Goal: Task Accomplishment & Management: Manage account settings

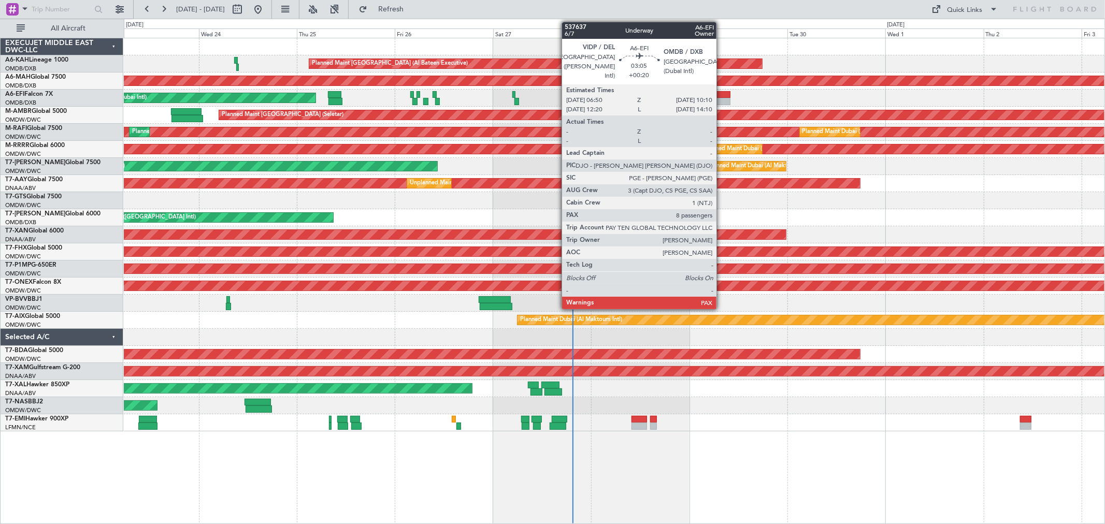
click at [722, 98] on div at bounding box center [724, 101] width 14 height 7
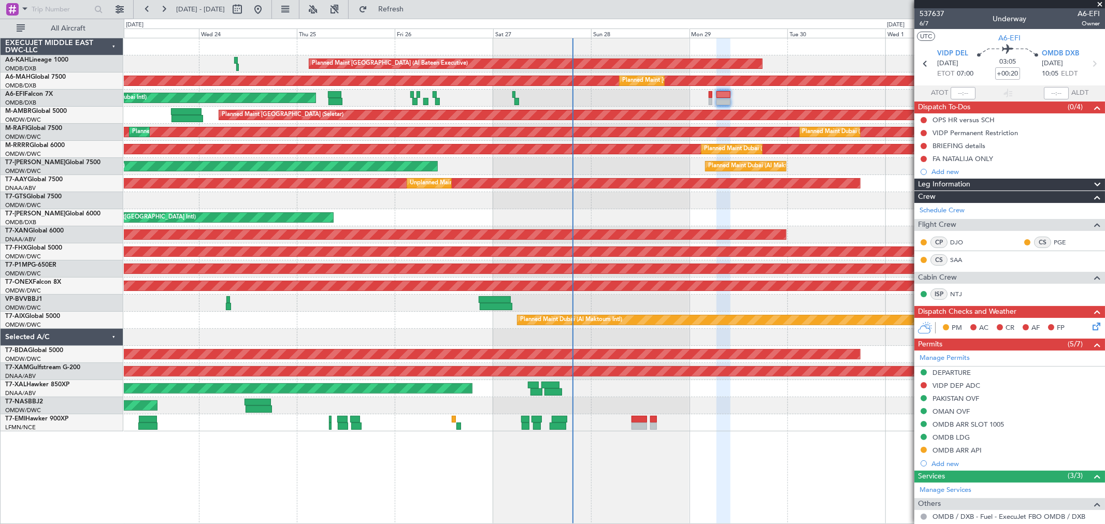
scroll to position [173, 0]
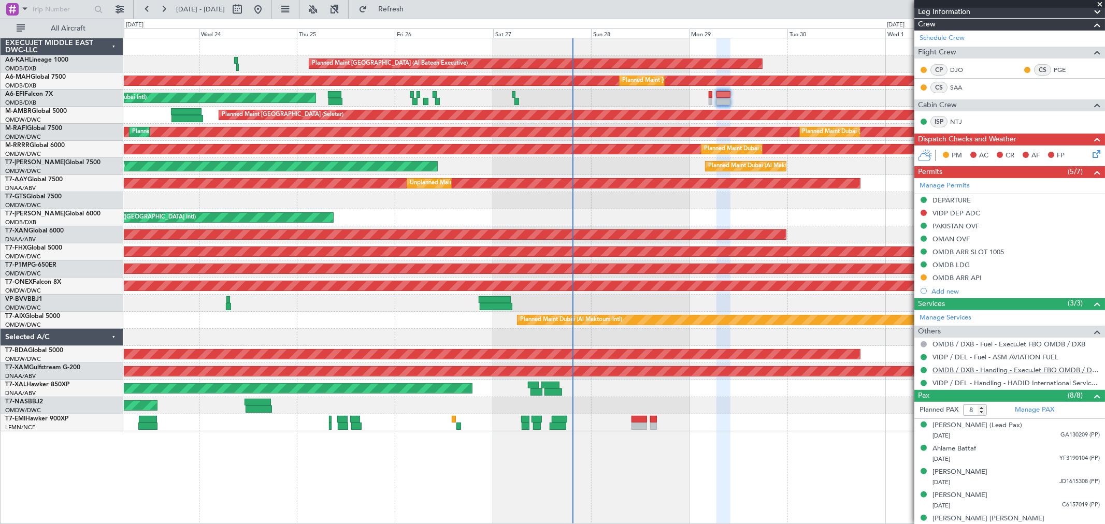
click at [989, 370] on link "OMDB / DXB - Handling - ExecuJet FBO OMDB / DXB" at bounding box center [1016, 370] width 167 height 9
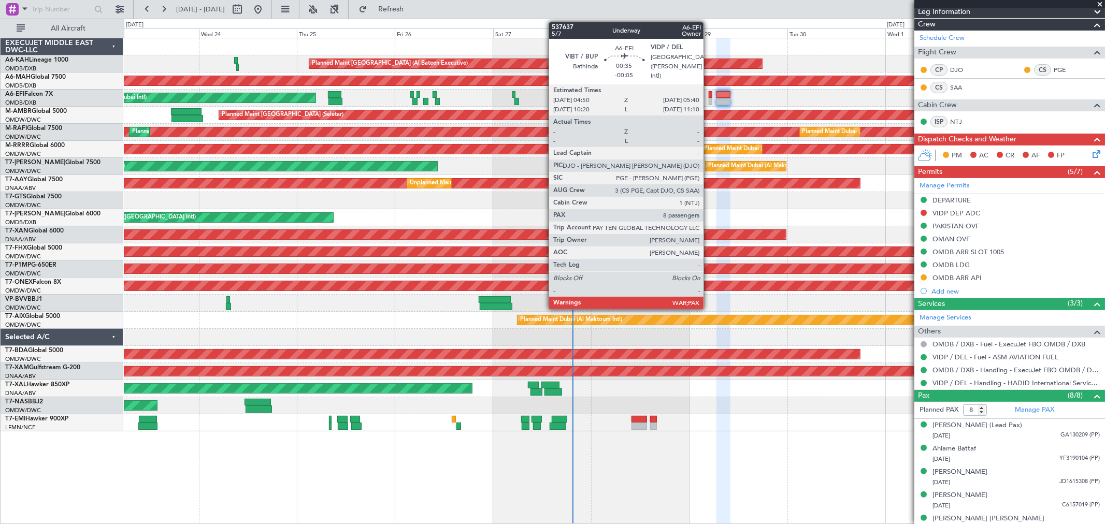
click at [709, 97] on div at bounding box center [711, 94] width 4 height 7
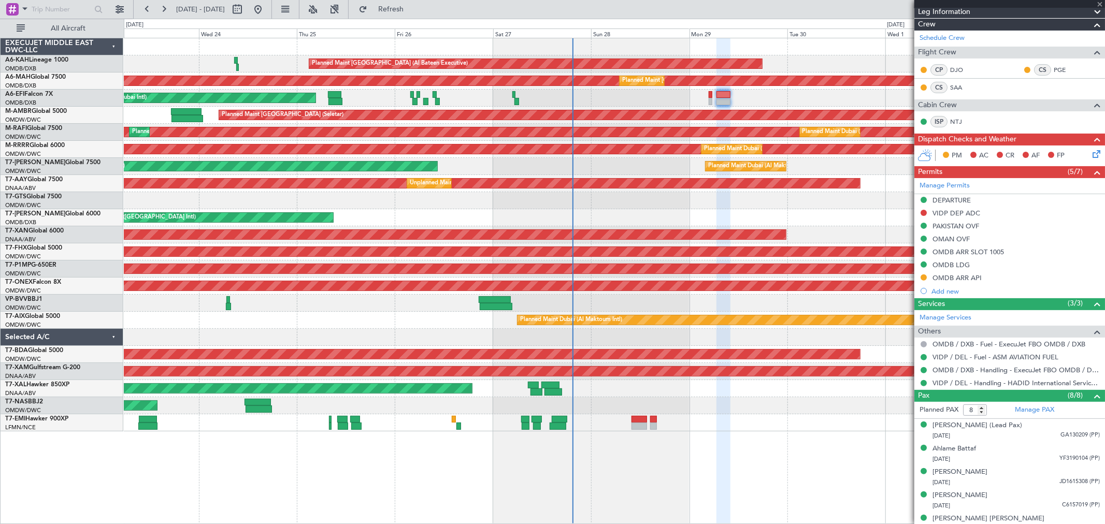
type input "-00:05"
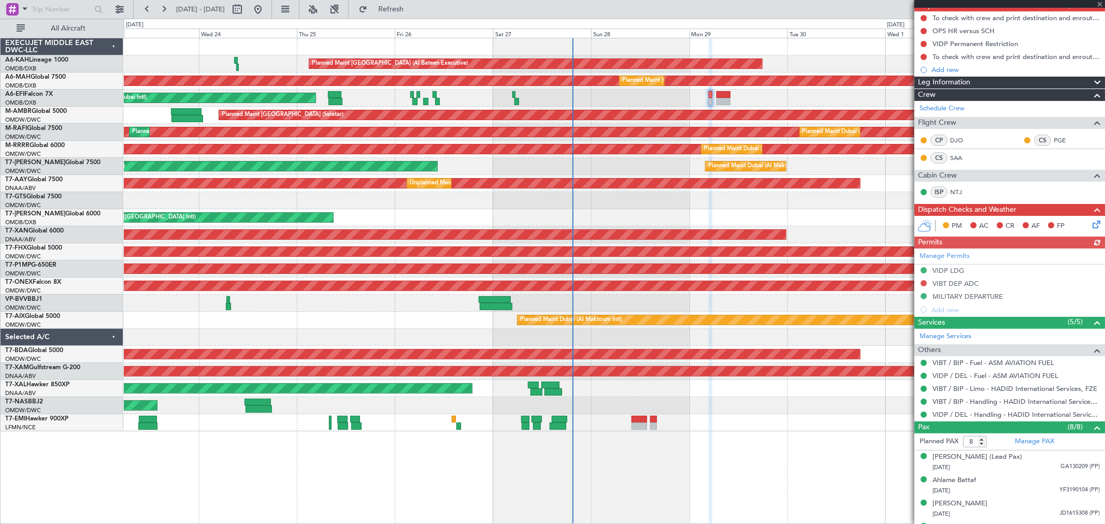
scroll to position [0, 0]
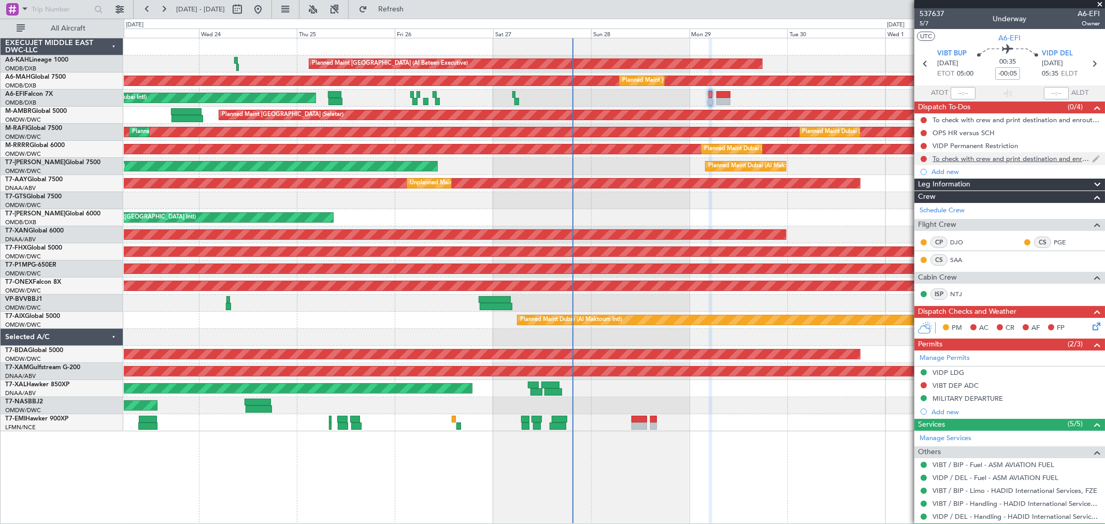
click at [1023, 159] on div "To check with crew and print destination and enroute alternate" at bounding box center [1013, 158] width 160 height 9
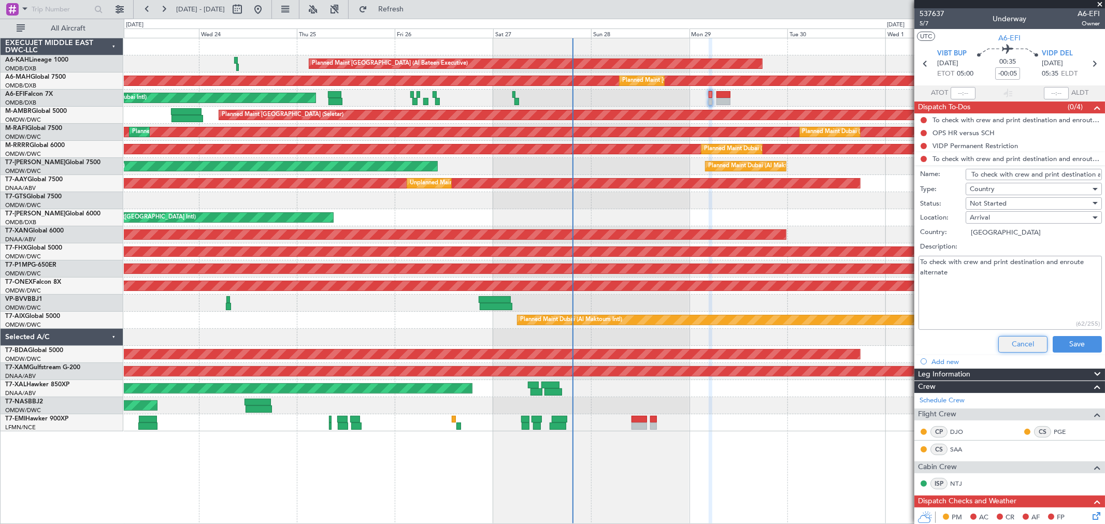
click at [1012, 337] on button "Cancel" at bounding box center [1023, 344] width 49 height 17
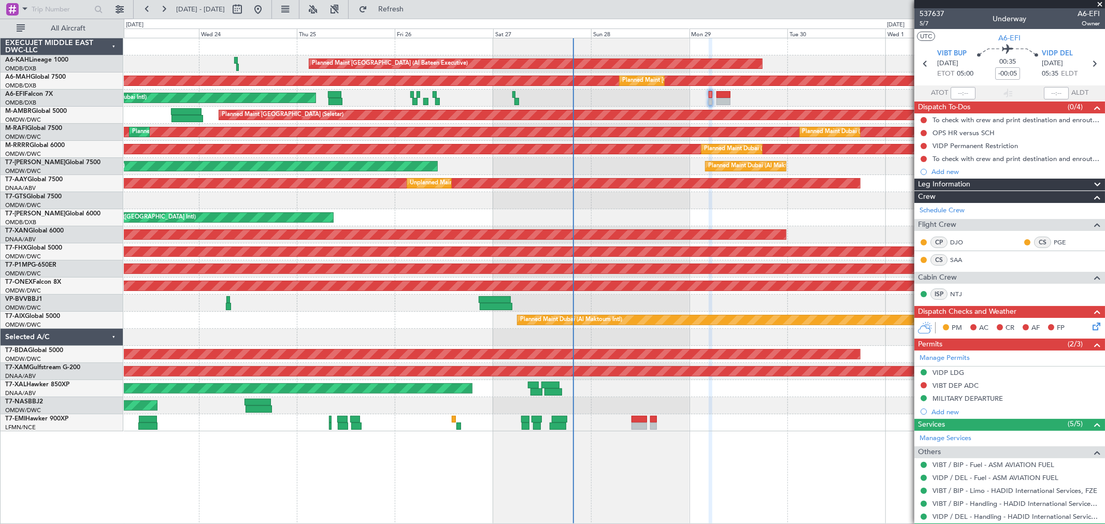
click at [1097, 4] on span at bounding box center [1100, 4] width 10 height 9
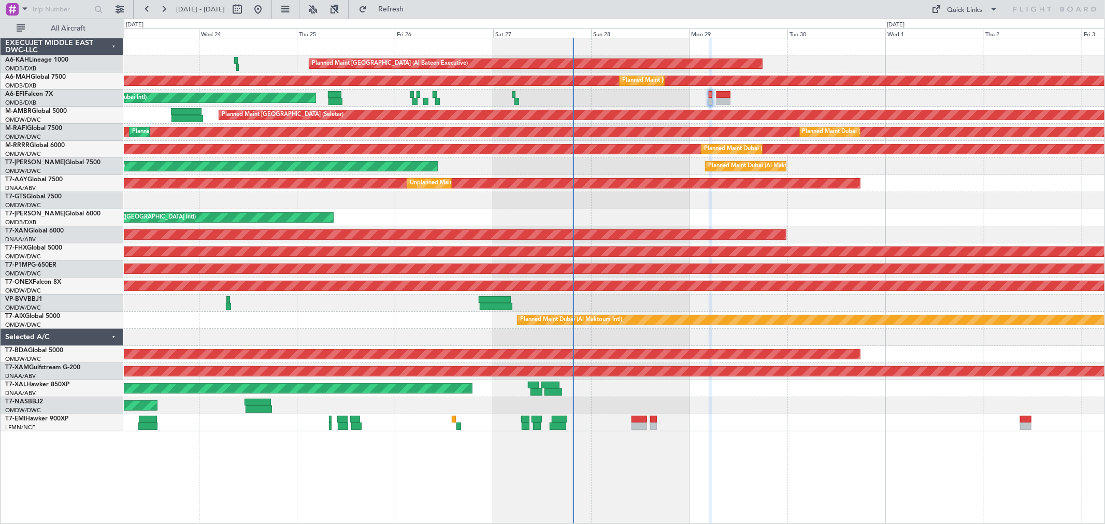
type input "0"
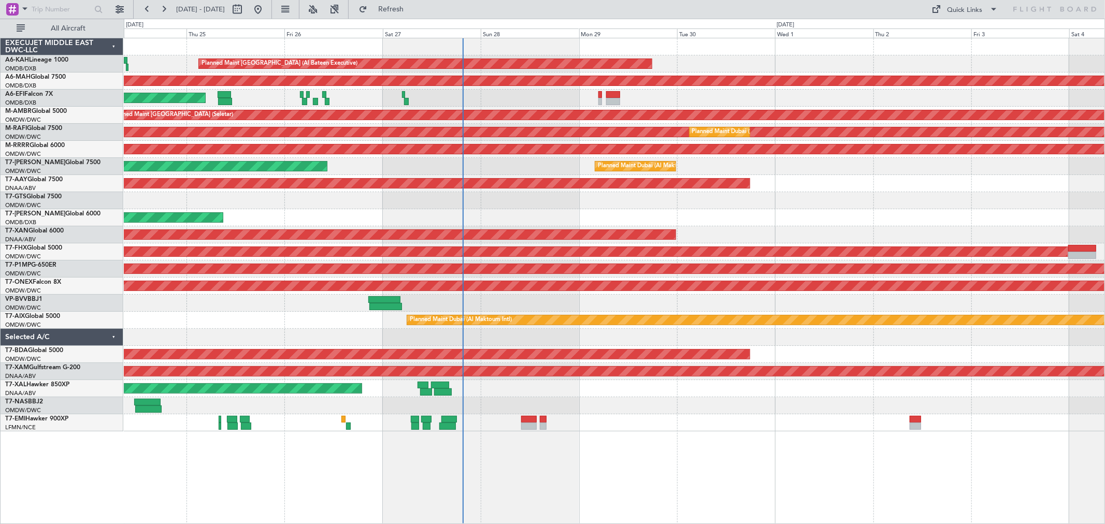
click at [485, 91] on div "AOG Maint [GEOGRAPHIC_DATA] (Dubai Intl)" at bounding box center [614, 98] width 981 height 17
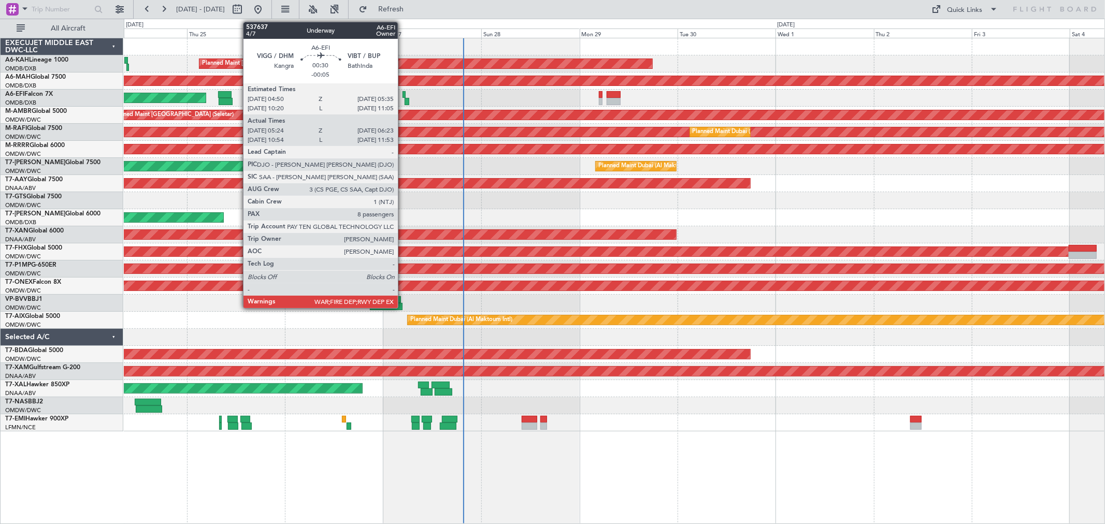
click at [403, 92] on div at bounding box center [404, 94] width 3 height 7
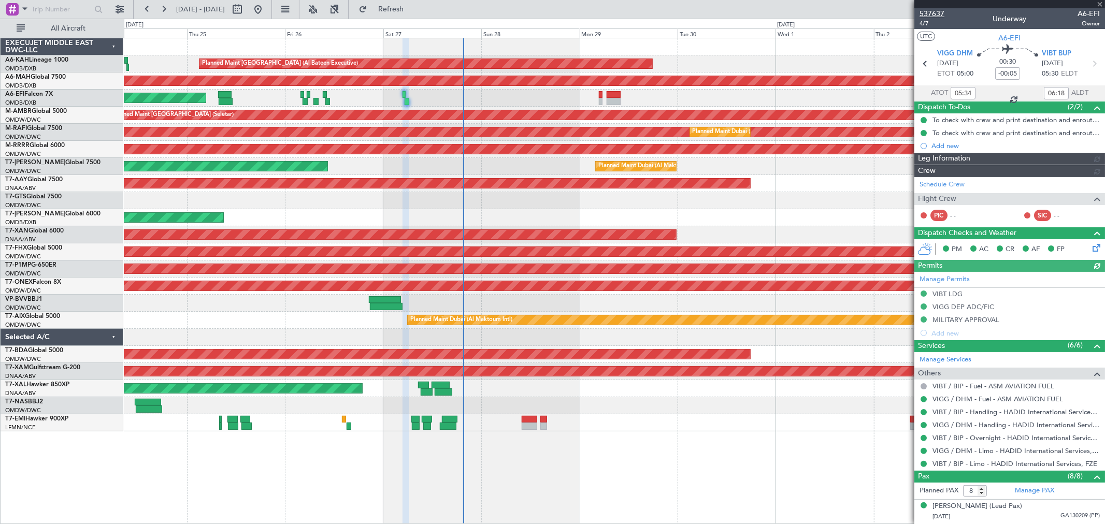
type input "Dherander Fithani (DHF)"
type input "7367"
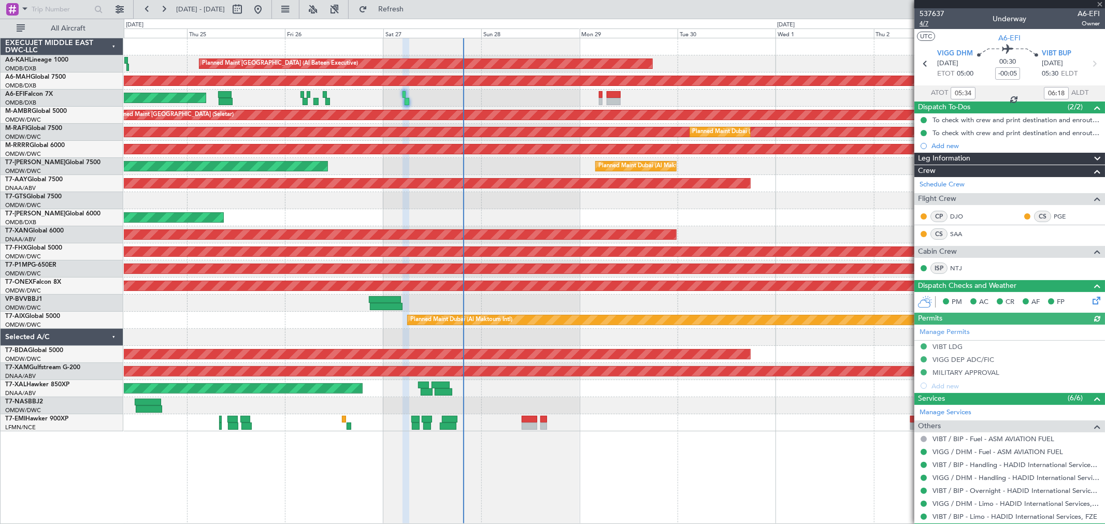
click at [928, 23] on span "4/7" at bounding box center [932, 23] width 25 height 9
type input "Dherander Fithani (DHF)"
type input "7367"
click at [1097, 2] on span at bounding box center [1100, 4] width 10 height 9
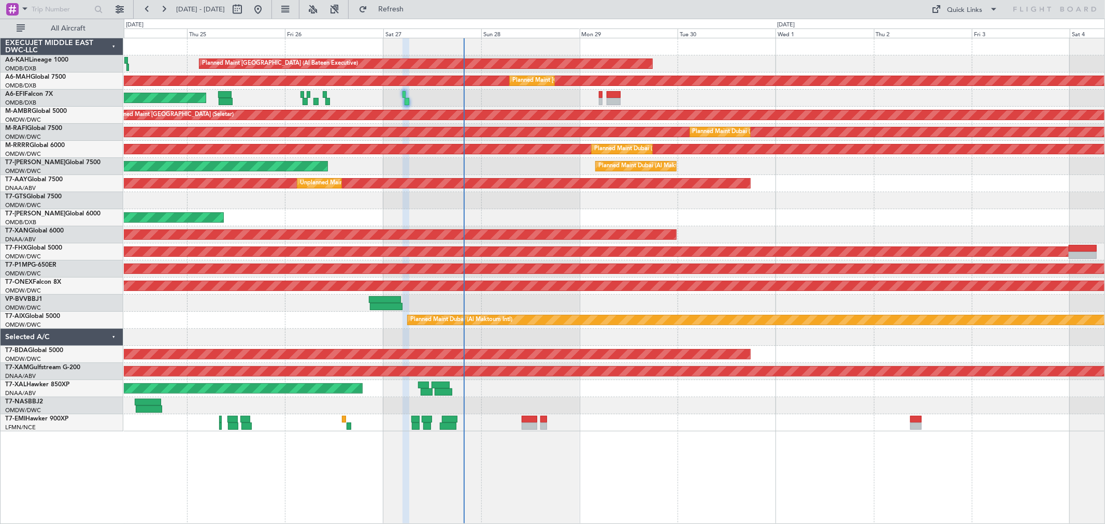
type input "0"
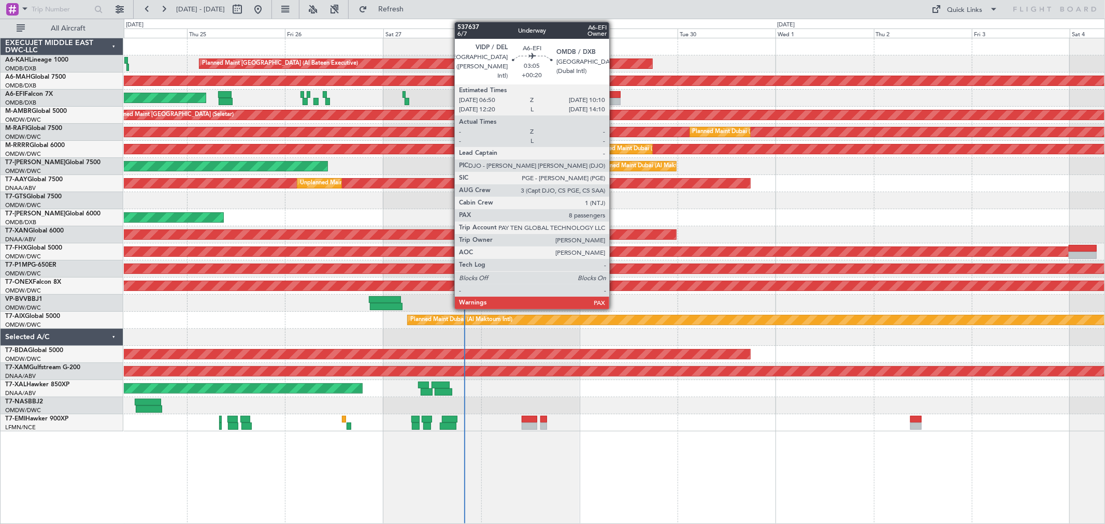
click at [615, 101] on div at bounding box center [614, 101] width 14 height 7
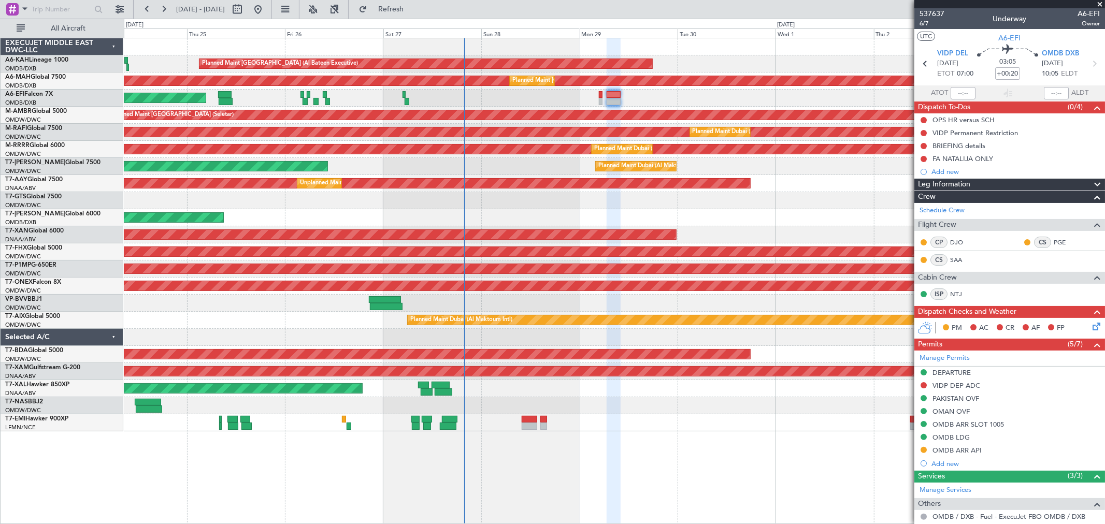
click at [977, 448] on div "OMDB ARR API" at bounding box center [957, 450] width 49 height 9
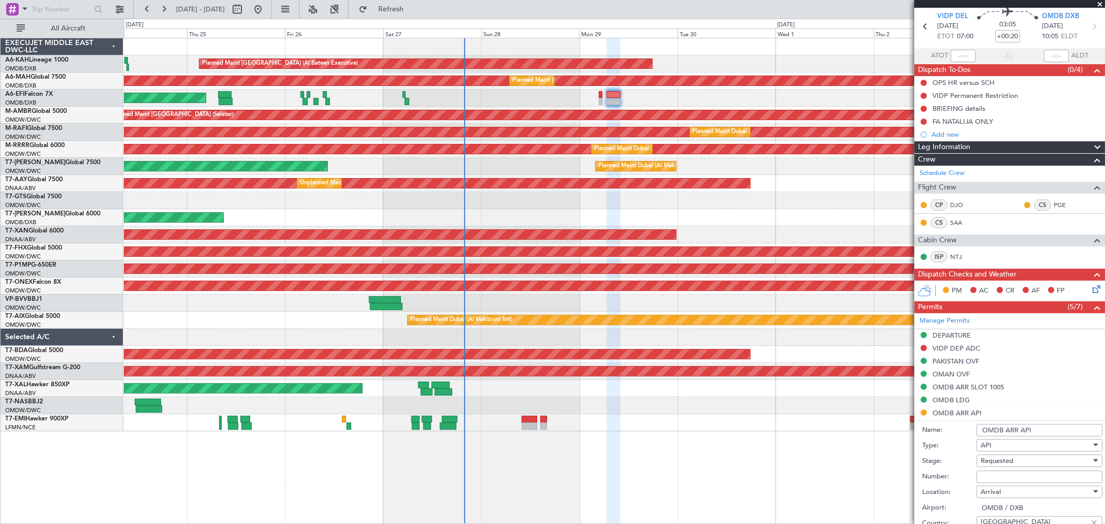
scroll to position [58, 0]
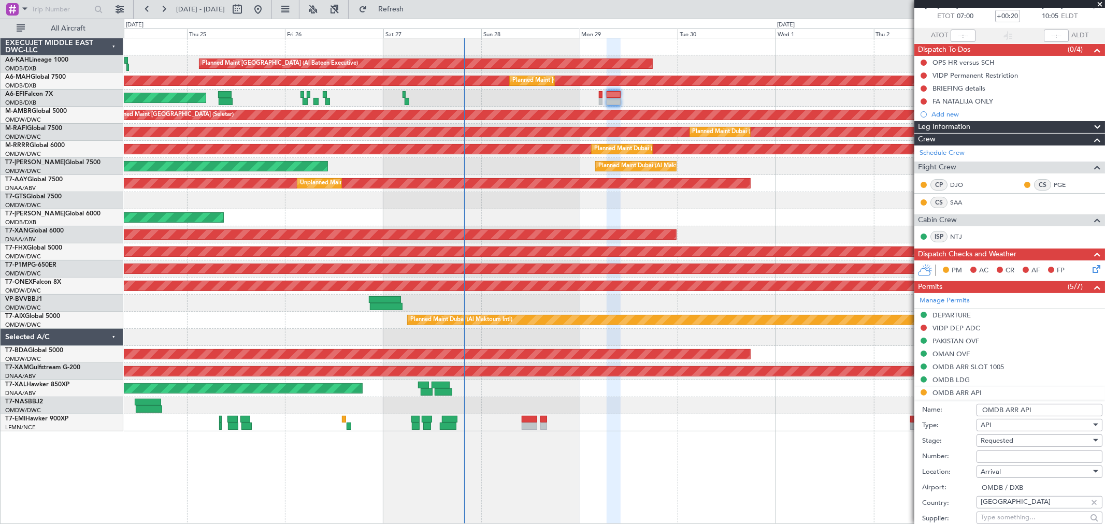
click at [984, 459] on input "Number:" at bounding box center [1040, 457] width 126 height 12
type input "FILED AND SAVED IN [GEOGRAPHIC_DATA]"
click at [1007, 443] on span "Requested" at bounding box center [997, 440] width 33 height 9
drag, startPoint x: 1102, startPoint y: 268, endPoint x: 1102, endPoint y: 285, distance: 16.6
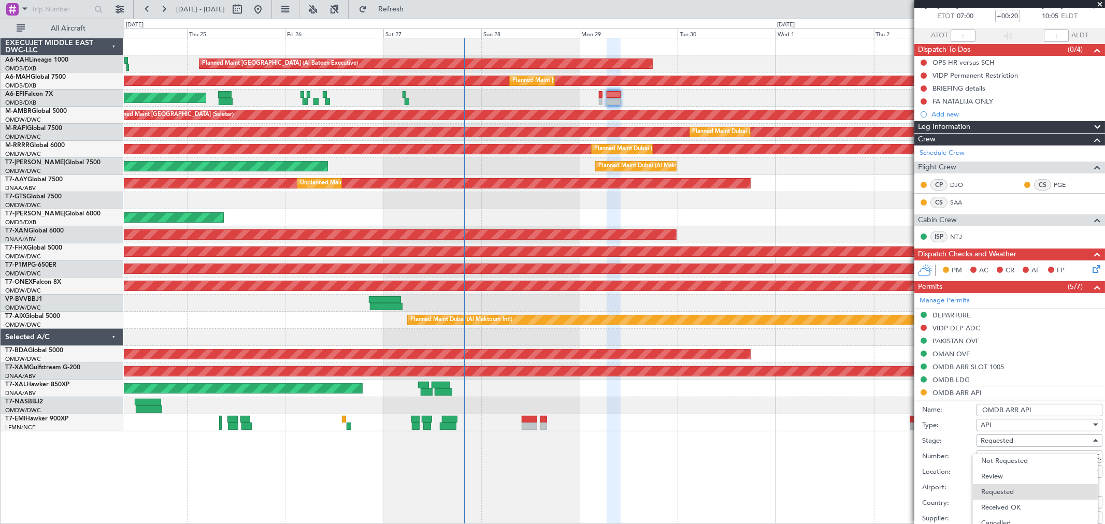
click at [1102, 285] on div at bounding box center [552, 262] width 1105 height 524
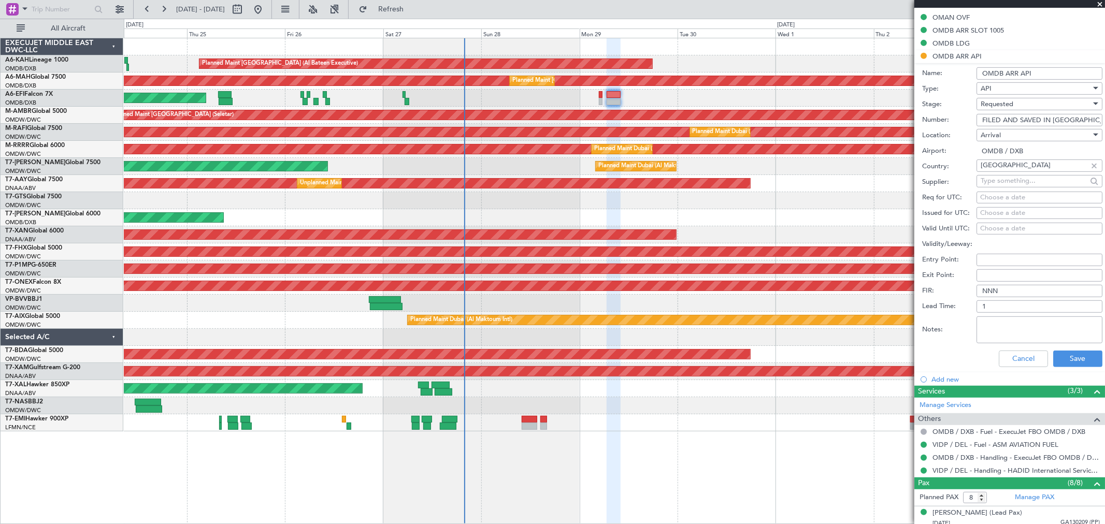
scroll to position [336, 0]
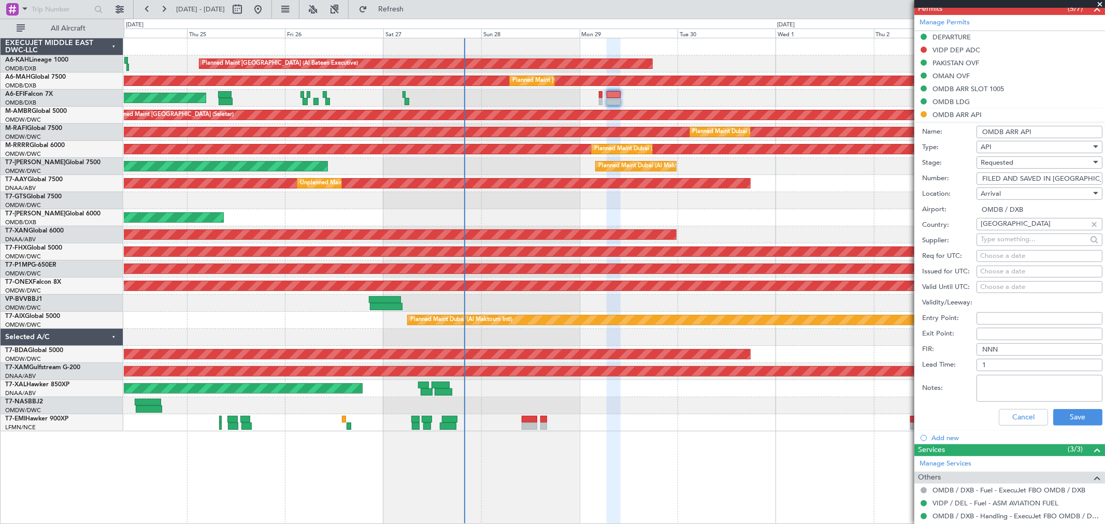
click at [1034, 181] on input "FILED AND SAVED IN [GEOGRAPHIC_DATA]" at bounding box center [1040, 179] width 126 height 12
click at [1030, 161] on div "Requested" at bounding box center [1036, 163] width 110 height 16
click at [1019, 240] on span "Received OK" at bounding box center [1036, 242] width 108 height 16
click at [1066, 410] on button "Save" at bounding box center [1078, 417] width 49 height 17
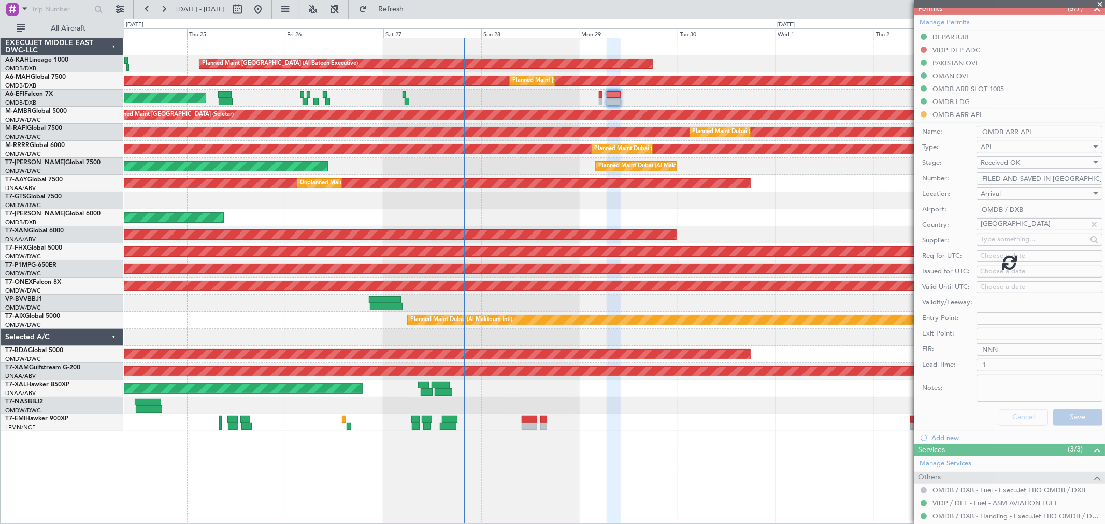
scroll to position [254, 0]
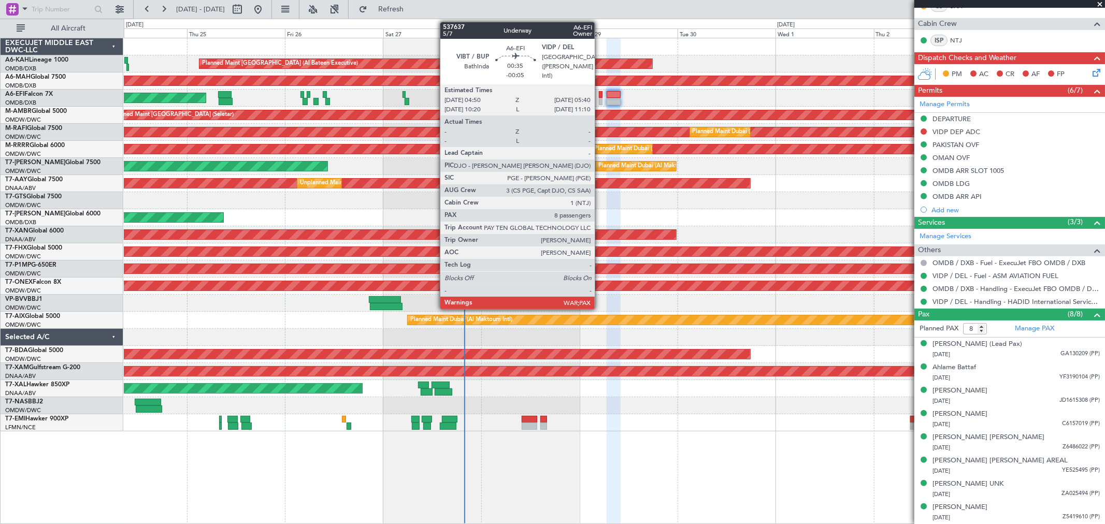
click at [600, 96] on div at bounding box center [601, 94] width 4 height 7
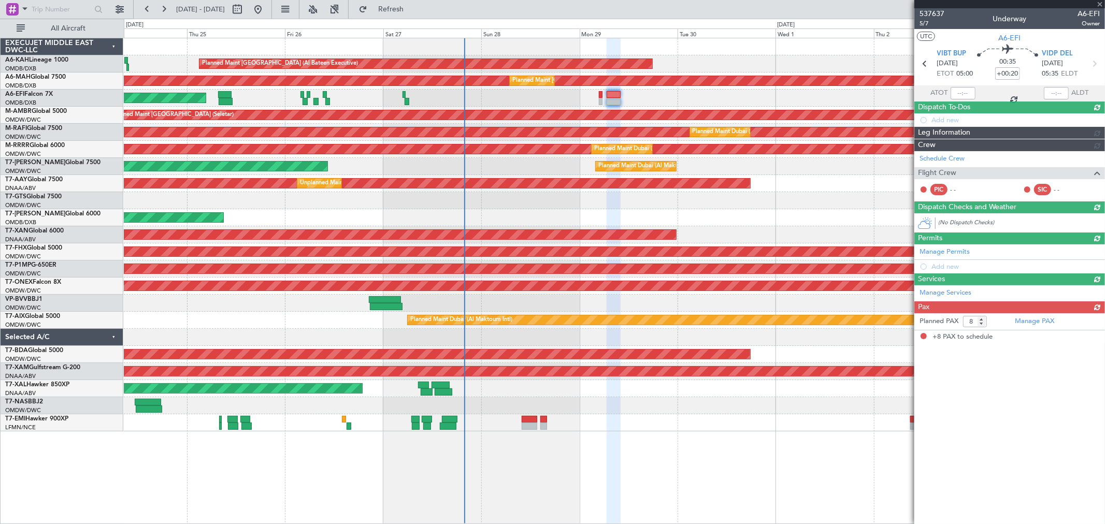
type input "-00:05"
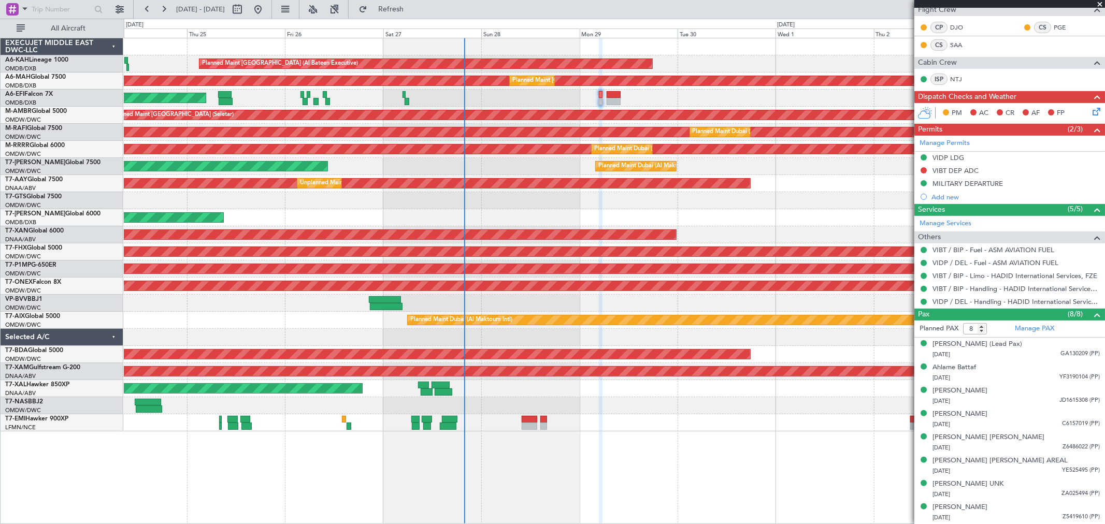
scroll to position [0, 0]
